Goal: Information Seeking & Learning: Learn about a topic

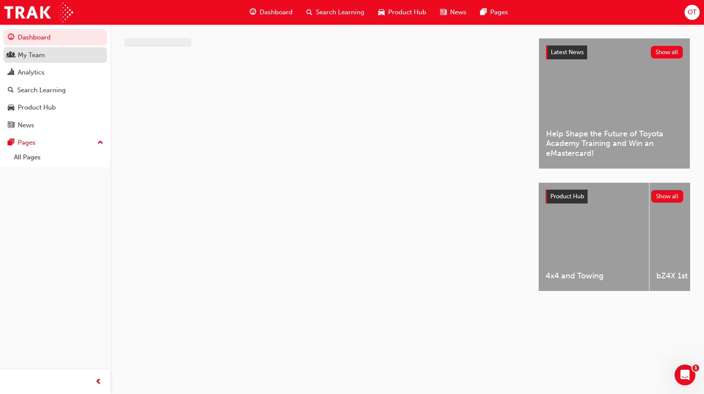
click at [42, 61] on link "My Team" at bounding box center [54, 55] width 103 height 16
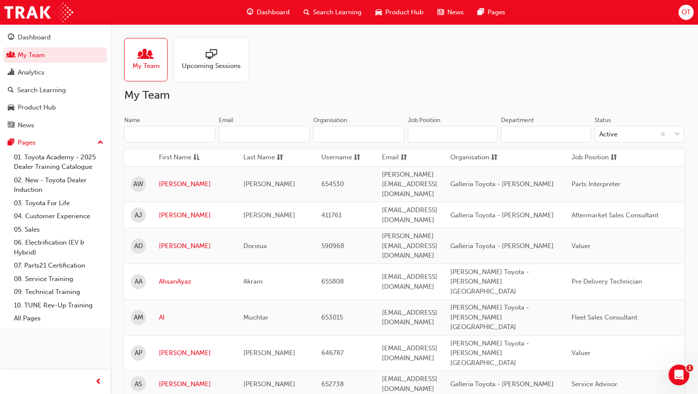
click at [167, 133] on input "Name" at bounding box center [169, 134] width 91 height 16
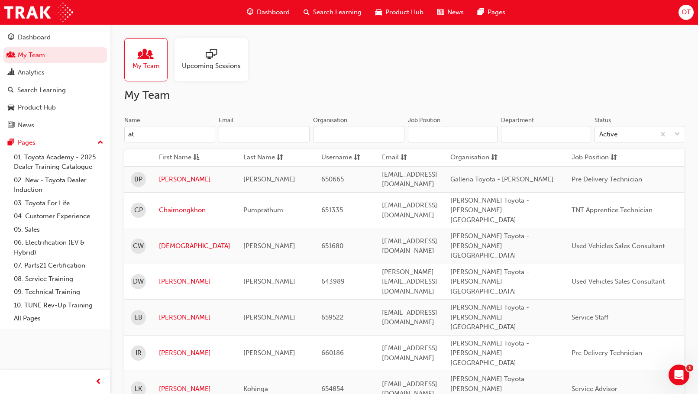
type input "a"
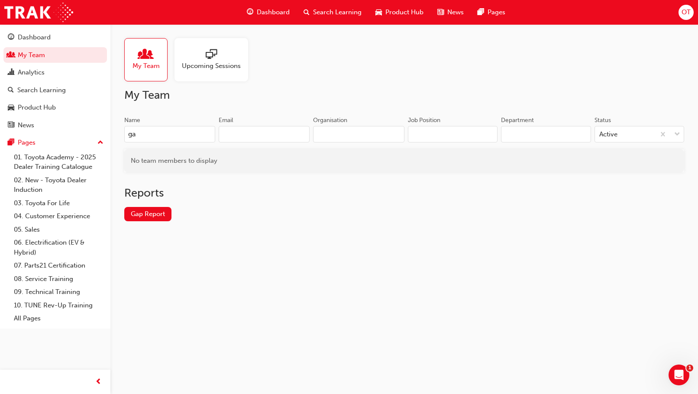
type input "g"
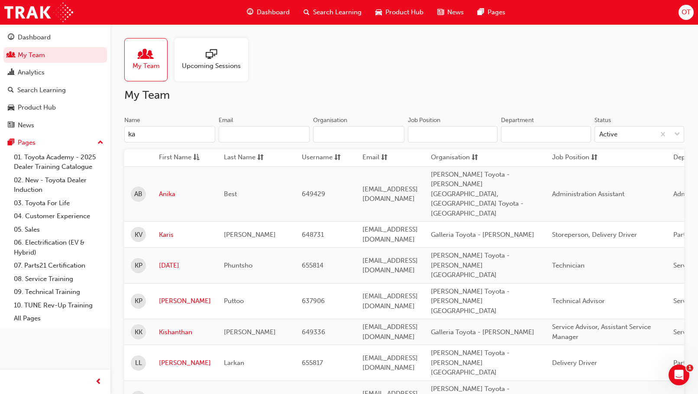
type input "k"
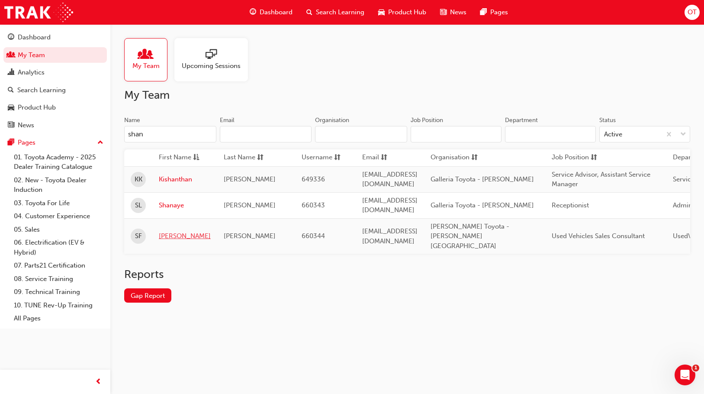
type input "shan"
click at [183, 231] on link "[PERSON_NAME]" at bounding box center [185, 236] width 52 height 10
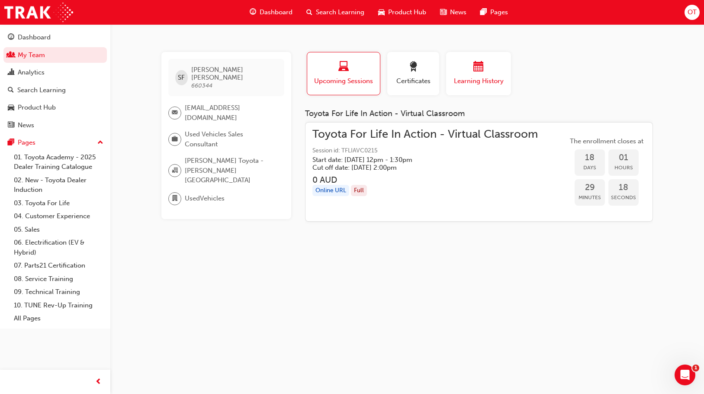
click at [482, 78] on span "Learning History" at bounding box center [479, 81] width 52 height 10
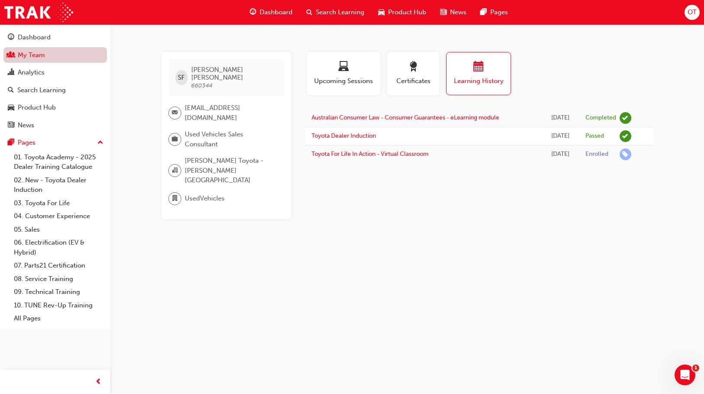
click at [28, 60] on link "My Team" at bounding box center [54, 55] width 103 height 16
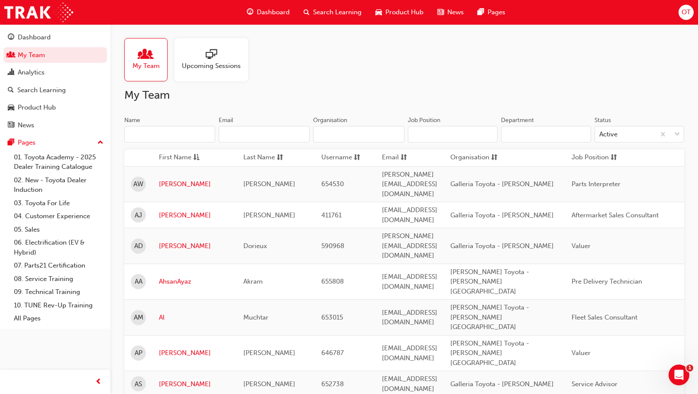
click at [154, 134] on input "Name" at bounding box center [169, 134] width 91 height 16
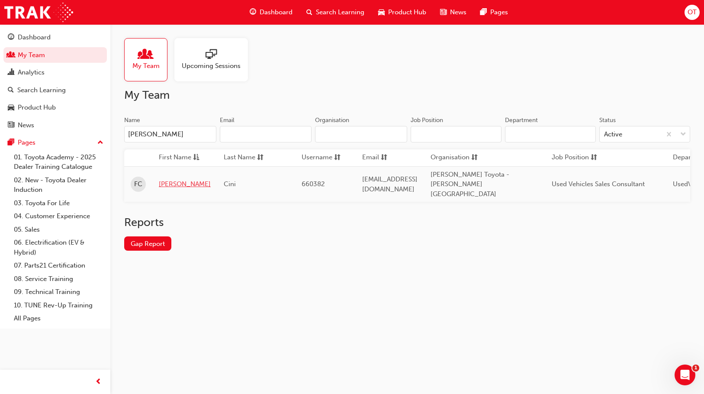
type input "[PERSON_NAME]"
click at [173, 179] on link "[PERSON_NAME]" at bounding box center [185, 184] width 52 height 10
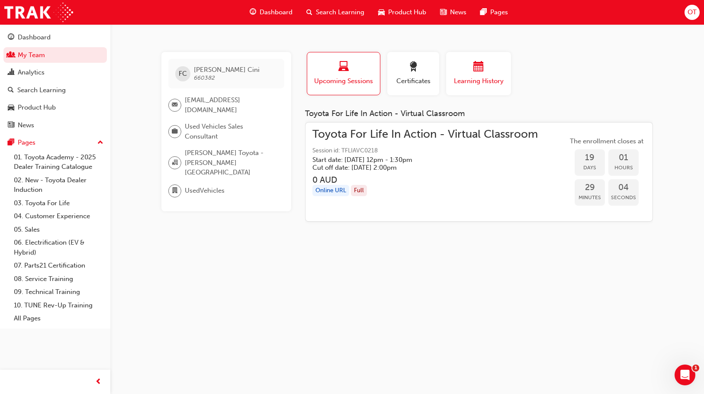
drag, startPoint x: 482, startPoint y: 67, endPoint x: 487, endPoint y: 66, distance: 4.8
click at [483, 67] on span "calendar-icon" at bounding box center [479, 67] width 10 height 12
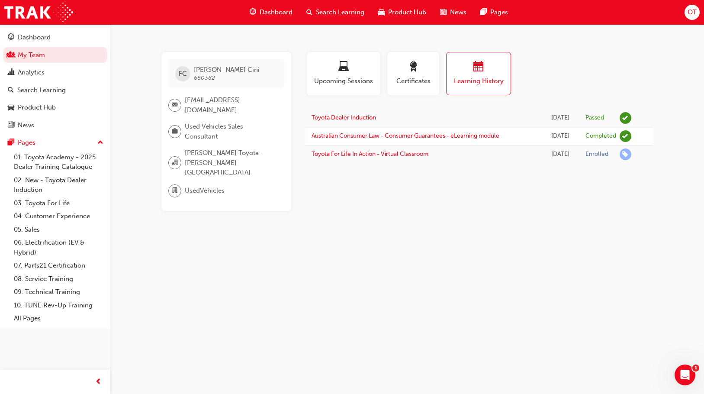
click at [511, 239] on div "FC [PERSON_NAME] 660382 [EMAIL_ADDRESS][DOMAIN_NAME] Used Vehicles Sales Consul…" at bounding box center [352, 197] width 704 height 394
click at [58, 59] on link "My Team" at bounding box center [54, 55] width 103 height 16
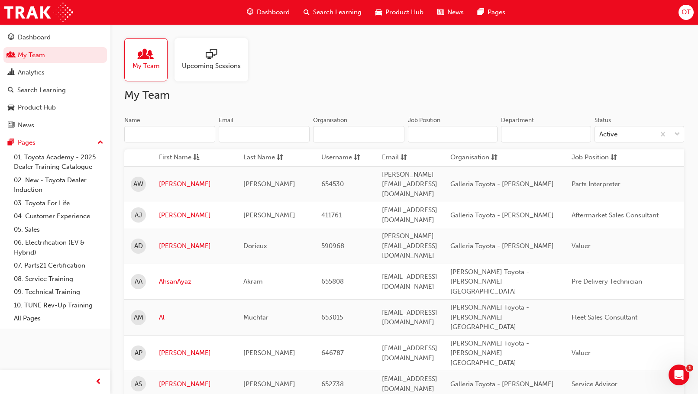
click at [159, 132] on input "Name" at bounding box center [169, 134] width 91 height 16
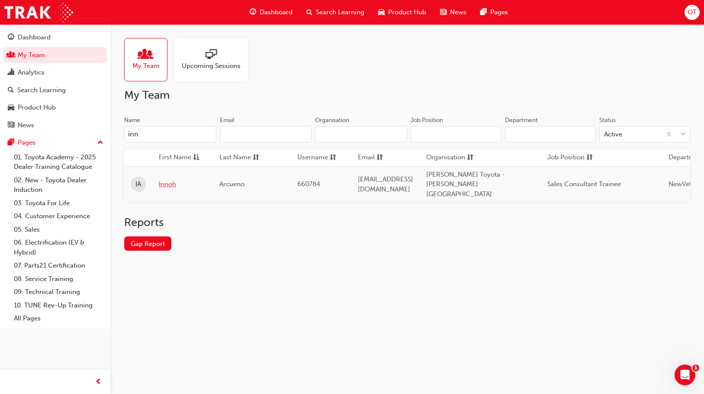
type input "inn"
click at [170, 179] on link "Innoh" at bounding box center [183, 184] width 48 height 10
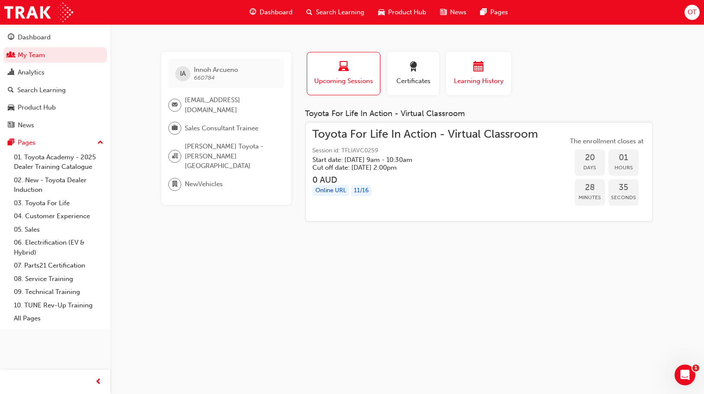
click at [462, 70] on div "button" at bounding box center [479, 67] width 52 height 13
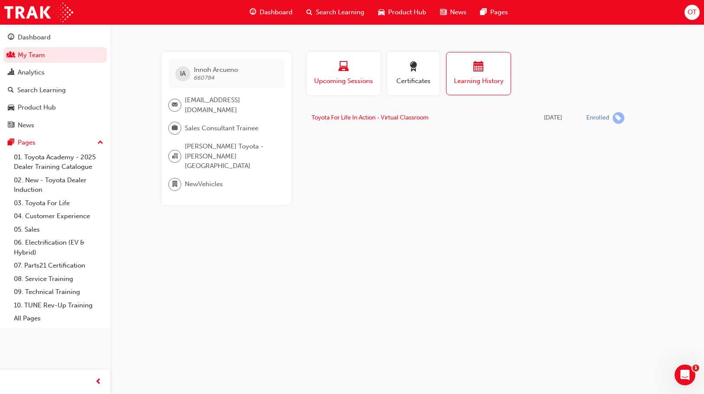
click at [335, 68] on div "button" at bounding box center [343, 67] width 61 height 13
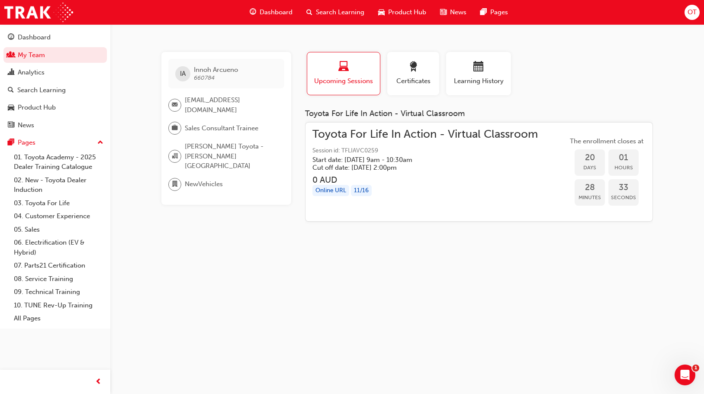
click at [616, 80] on div "Profile Upcoming Sessions Certificates Learning History" at bounding box center [478, 77] width 365 height 50
click at [332, 5] on div "Search Learning" at bounding box center [336, 12] width 72 height 18
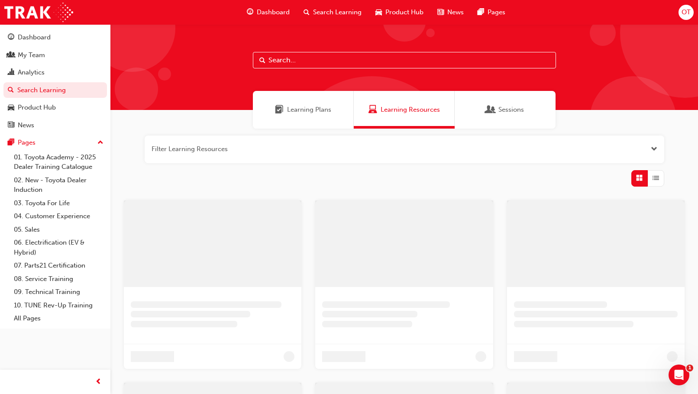
click at [320, 68] on div at bounding box center [403, 67] width 587 height 86
click at [319, 55] on input "text" at bounding box center [404, 60] width 303 height 16
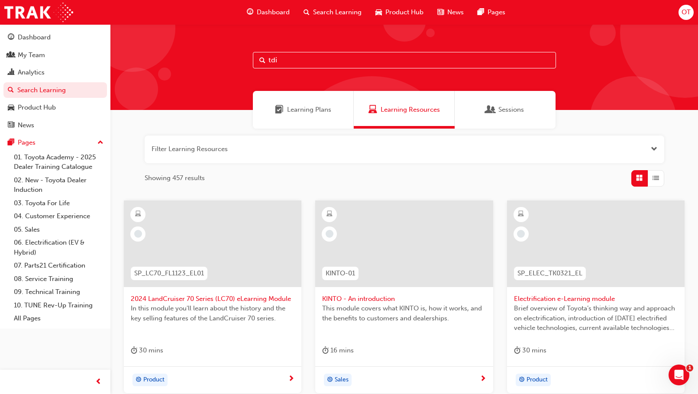
type input "tdi"
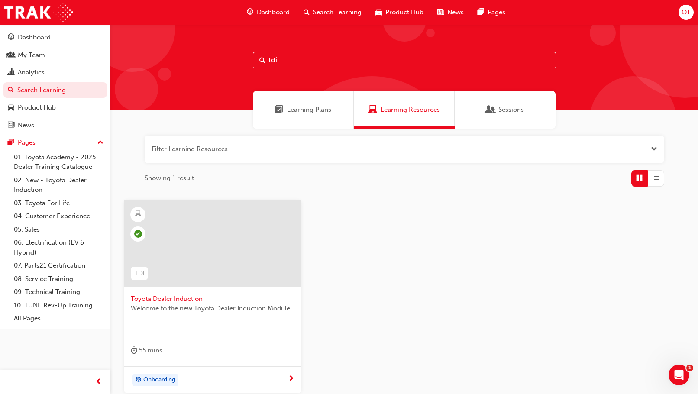
drag, startPoint x: 452, startPoint y: 255, endPoint x: 458, endPoint y: 253, distance: 6.6
click at [455, 255] on div "TDI Toyota Dealer Induction Welcome to the new Toyota Dealer Induction Module. …" at bounding box center [404, 303] width 574 height 207
